Goal: Obtain resource: Obtain resource

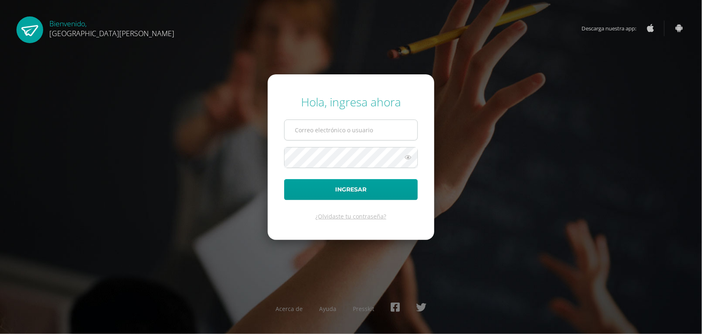
click at [295, 129] on input "text" at bounding box center [350, 130] width 133 height 20
type input "astridfgdg@hotmail.com"
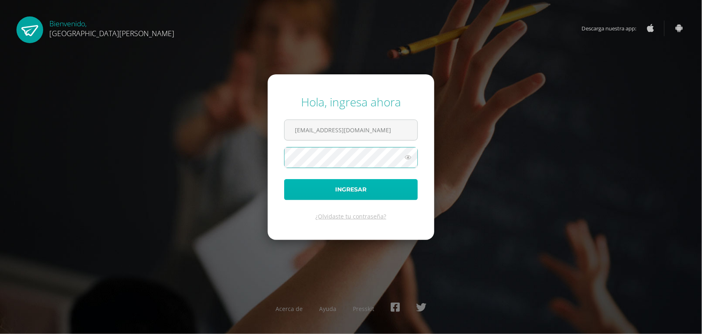
click at [323, 190] on button "Ingresar" at bounding box center [351, 189] width 134 height 21
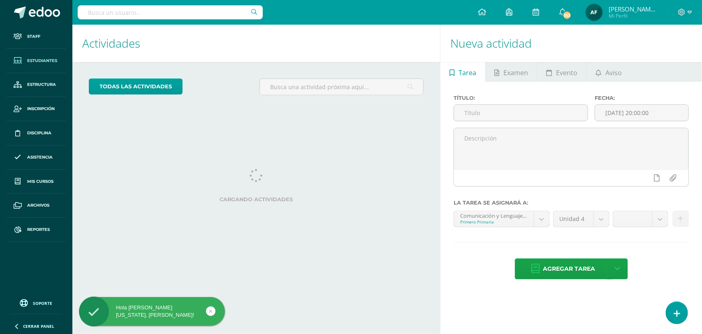
click at [51, 59] on span "Estudiantes" at bounding box center [42, 61] width 30 height 7
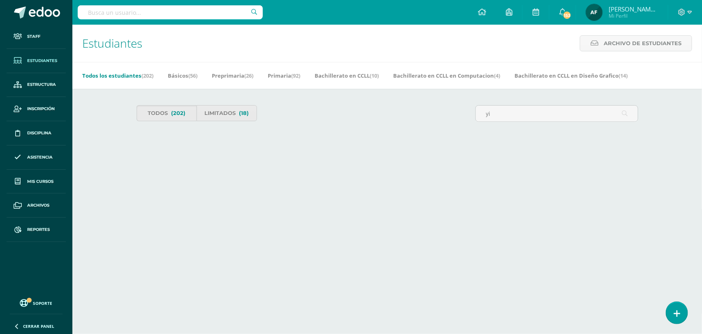
type input "y"
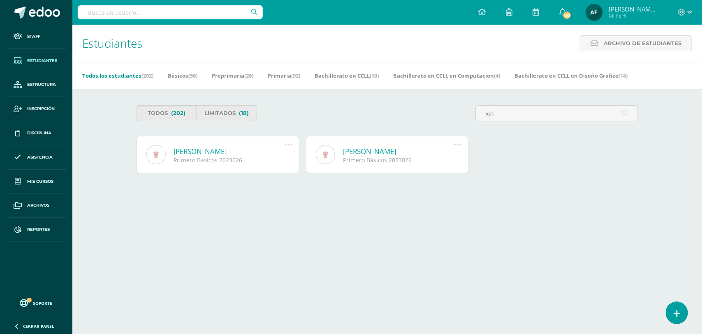
type input "xin"
click at [183, 152] on link "[PERSON_NAME]" at bounding box center [229, 151] width 111 height 9
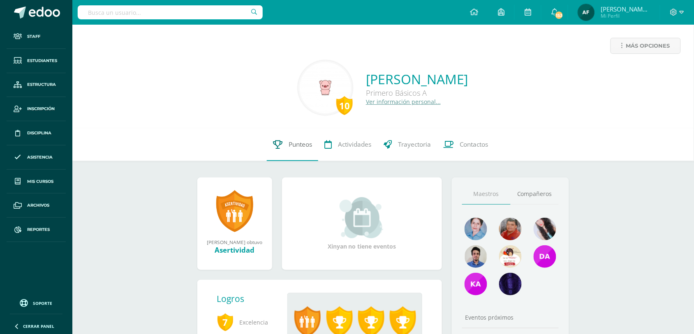
click at [303, 143] on span "Punteos" at bounding box center [300, 144] width 23 height 9
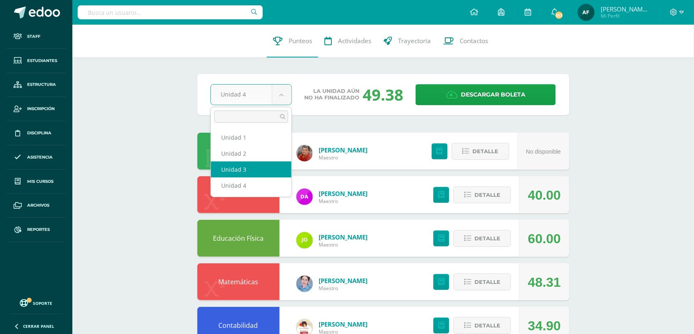
select select "Unidad 3"
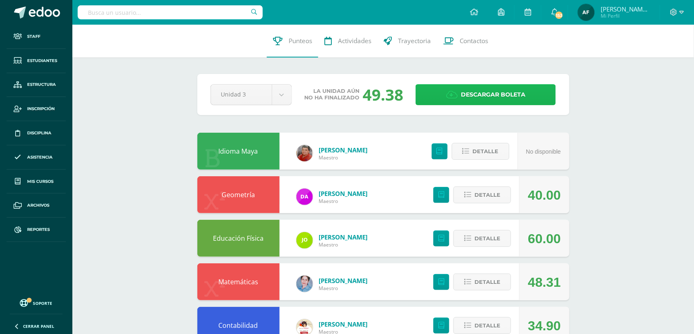
click at [495, 96] on span "Descargar boleta" at bounding box center [493, 95] width 65 height 20
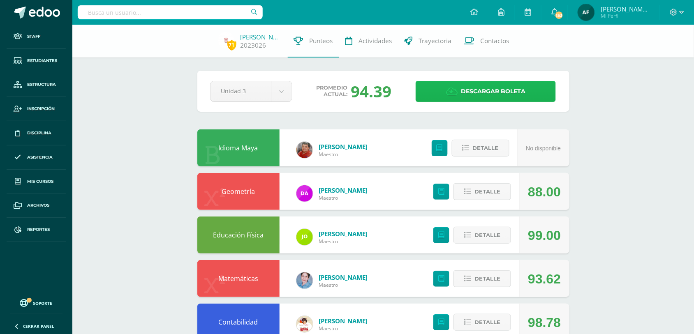
click at [470, 91] on span "Descargar boleta" at bounding box center [493, 91] width 65 height 20
click at [40, 60] on span "Estudiantes" at bounding box center [42, 61] width 30 height 7
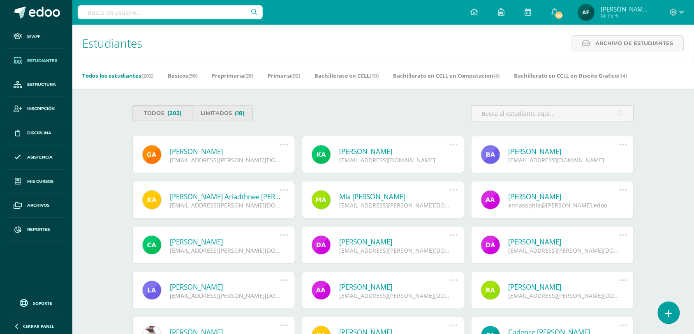
type input "o"
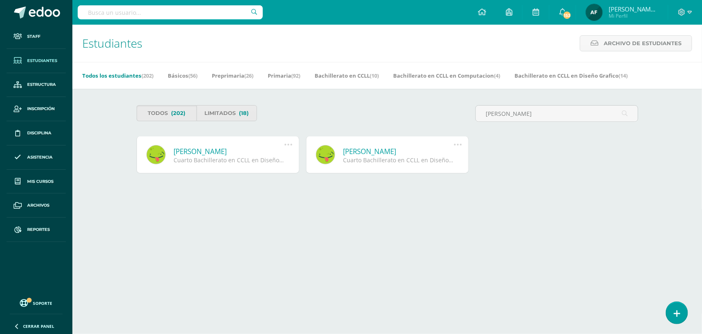
type input "[PERSON_NAME]"
click at [223, 150] on link "[PERSON_NAME]" at bounding box center [229, 151] width 111 height 9
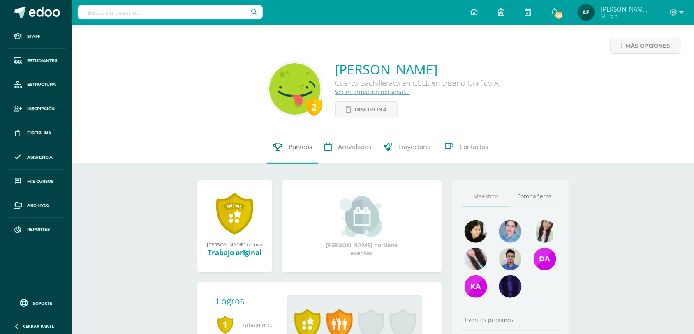
click at [301, 148] on span "Punteos" at bounding box center [300, 147] width 23 height 9
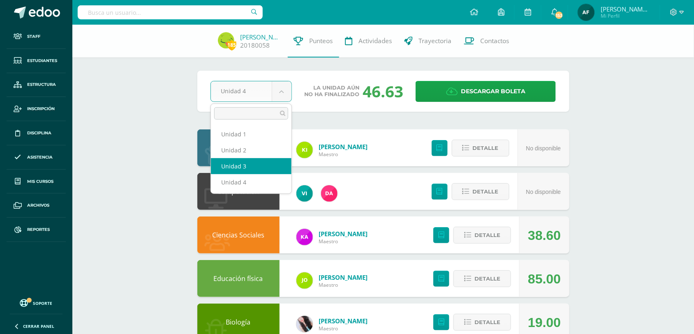
select select "Unidad 3"
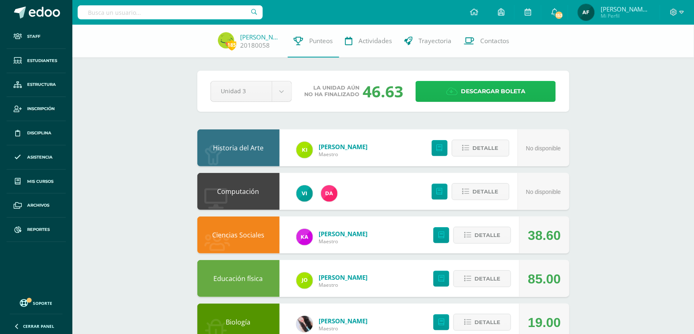
click at [481, 89] on span "Descargar boleta" at bounding box center [493, 91] width 65 height 20
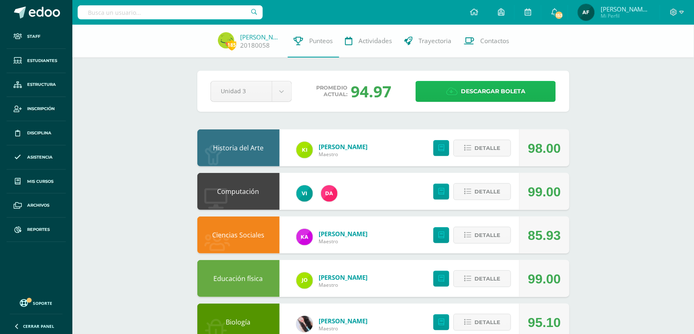
click at [489, 86] on span "Descargar boleta" at bounding box center [493, 91] width 65 height 20
